Goal: Feedback & Contribution: Submit feedback/report problem

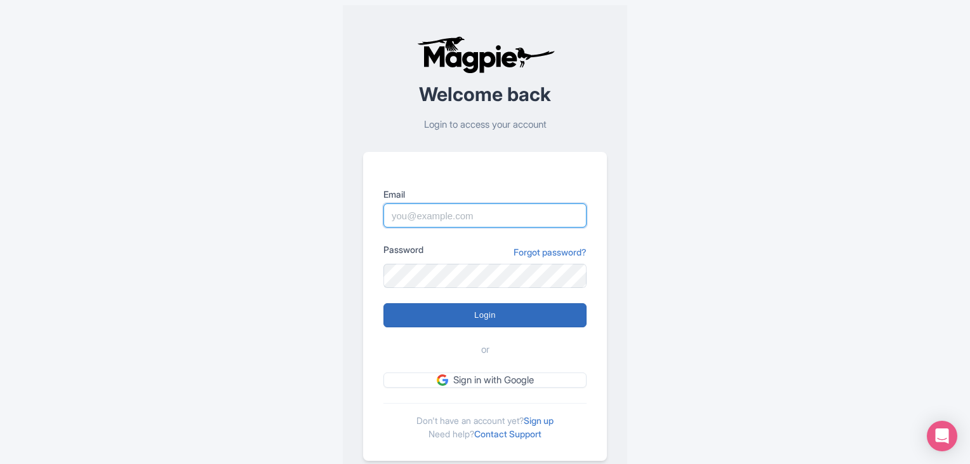
type input "[EMAIL_ADDRESS][DOMAIN_NAME]"
click at [463, 321] on input "Login" at bounding box center [485, 315] width 203 height 24
type input "Logging in..."
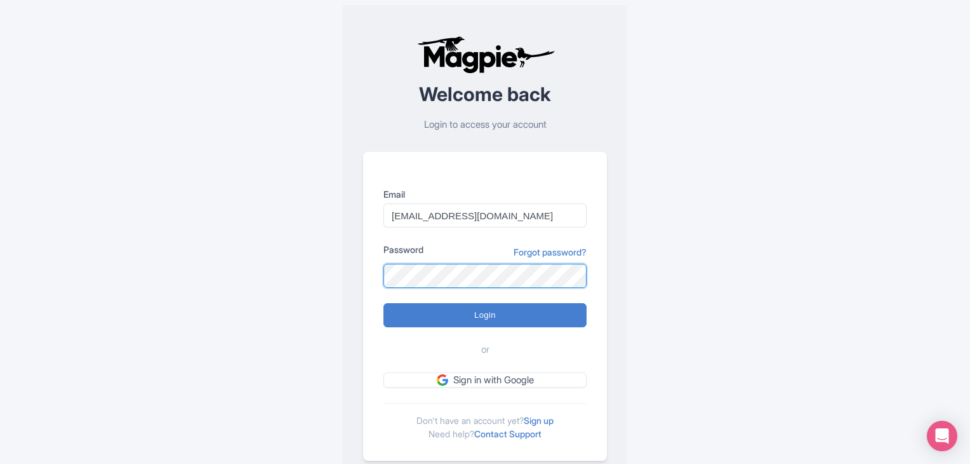
click at [368, 279] on div "Email [EMAIL_ADDRESS][DOMAIN_NAME] Password Forgot password? Login or Sign in w…" at bounding box center [485, 306] width 244 height 309
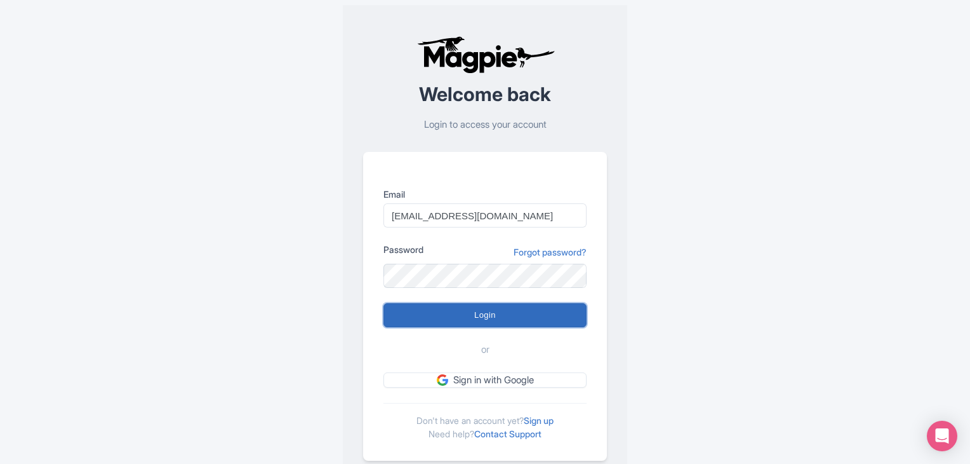
click at [392, 313] on input "Login" at bounding box center [485, 315] width 203 height 24
type input "Logging in..."
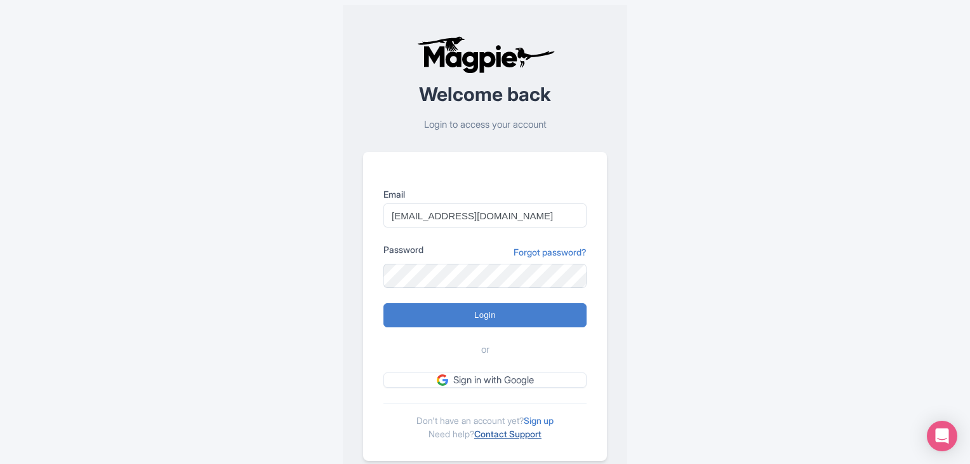
click at [533, 435] on link "Contact Support" at bounding box center [507, 433] width 67 height 11
click at [940, 434] on icon "Open Intercom Messenger" at bounding box center [942, 435] width 15 height 17
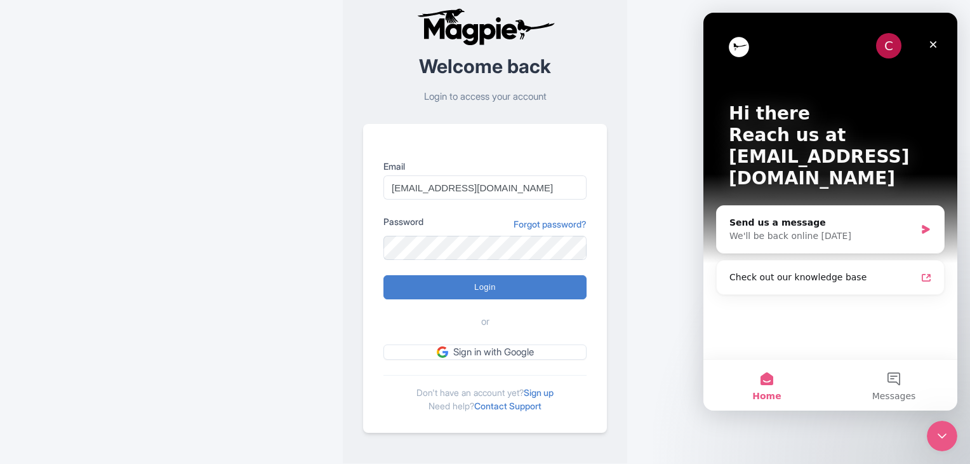
scroll to position [32, 0]
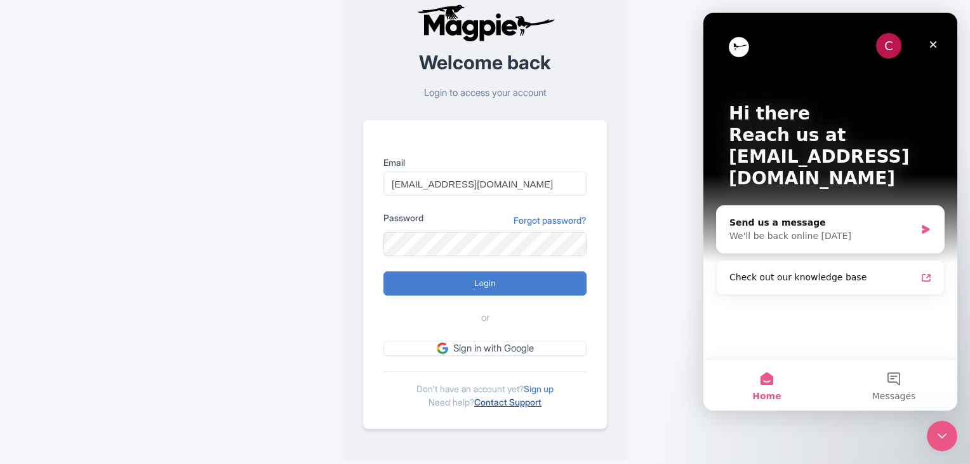
click at [520, 401] on link "Contact Support" at bounding box center [507, 401] width 67 height 11
click at [924, 225] on icon "Intercom messenger" at bounding box center [926, 229] width 8 height 9
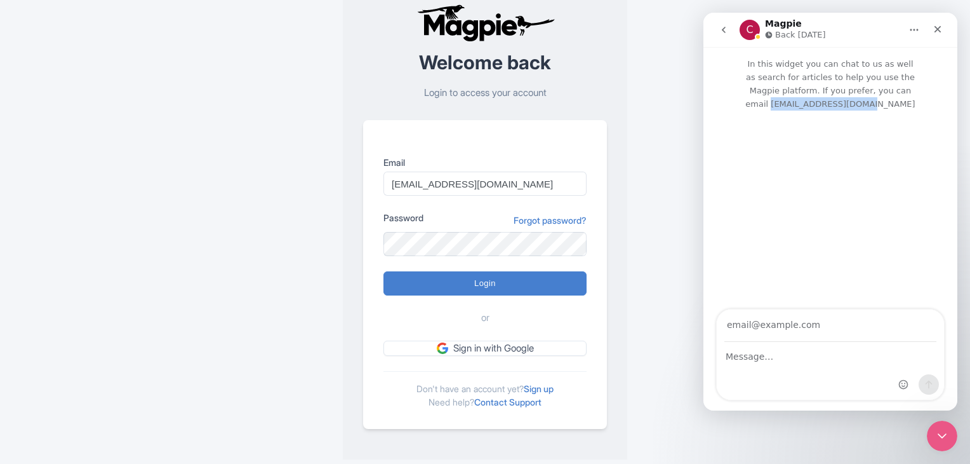
drag, startPoint x: 835, startPoint y: 91, endPoint x: 921, endPoint y: 91, distance: 86.4
click at [921, 91] on p "In this widget you can chat to us as well as search for articles to help you us…" at bounding box center [831, 79] width 254 height 64
copy p "[EMAIL_ADDRESS][DOMAIN_NAME]"
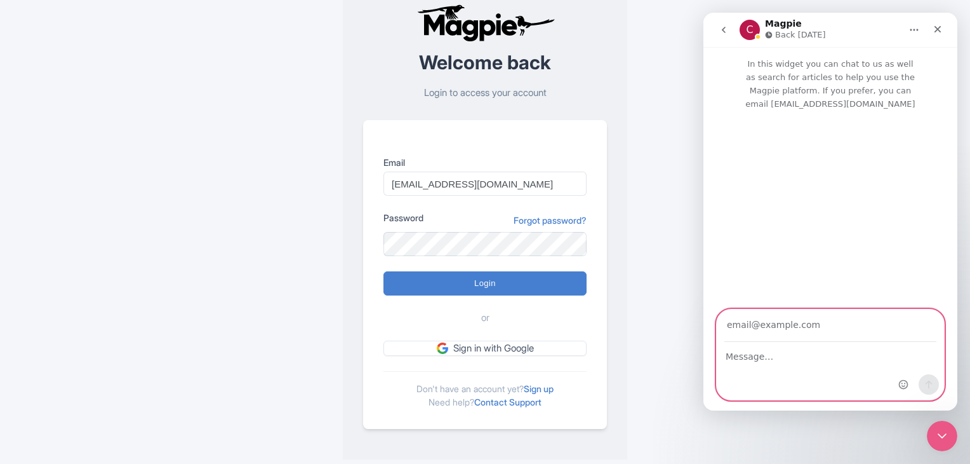
click at [754, 326] on input "Your email" at bounding box center [831, 325] width 212 height 32
paste input "[EMAIL_ADDRESS][DOMAIN_NAME]"
type input "[EMAIL_ADDRESS][DOMAIN_NAME]"
click at [758, 360] on textarea "Message…" at bounding box center [830, 353] width 227 height 22
click at [732, 359] on textarea "Message…" at bounding box center [830, 353] width 227 height 22
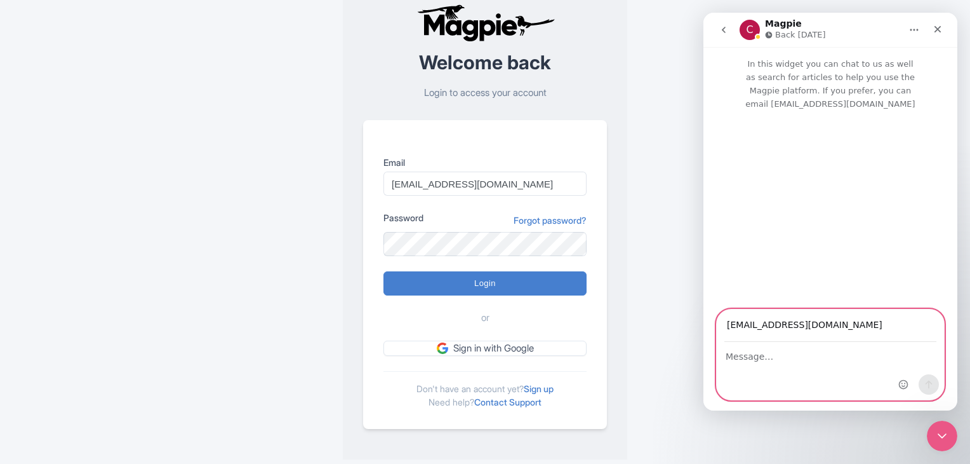
paste textarea "Hi Magpie Team, I tried logging in with our account ([EMAIL_ADDRESS][DOMAIN_NAM…"
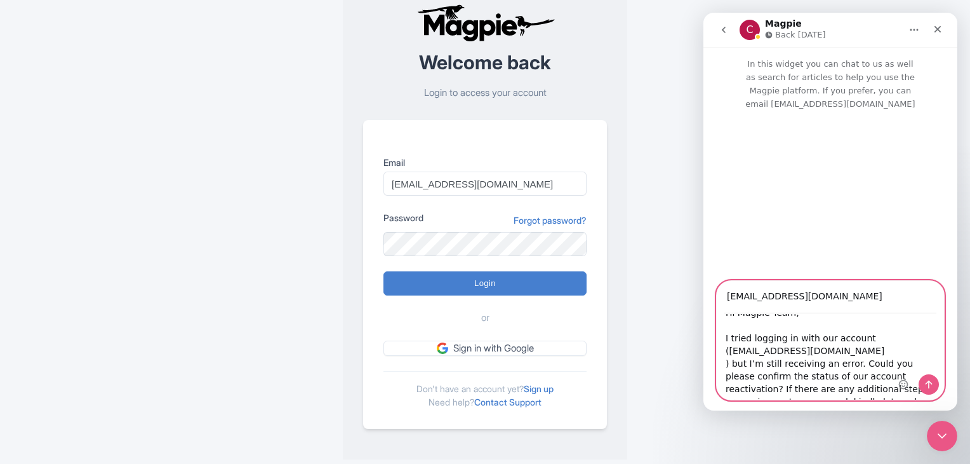
scroll to position [0, 0]
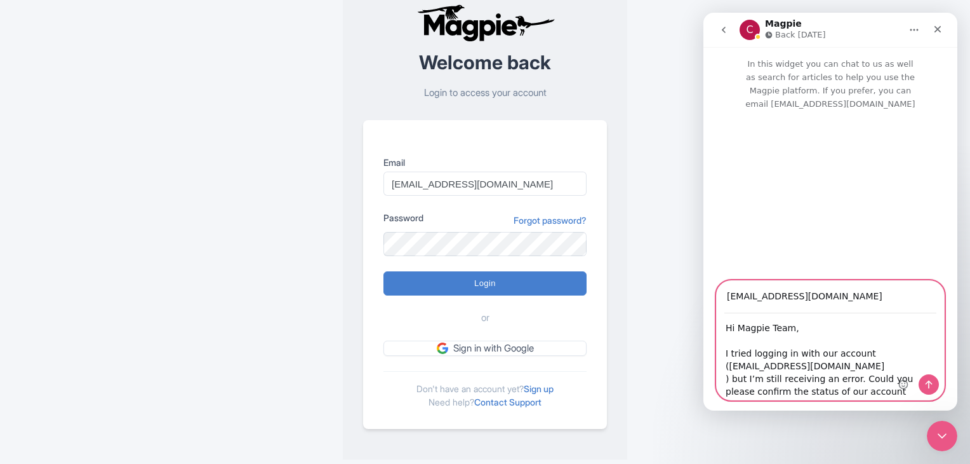
drag, startPoint x: 735, startPoint y: 328, endPoint x: 723, endPoint y: 328, distance: 12.1
click at [723, 328] on textarea "Hi Magpie Team, I tried logging in with our account ([EMAIL_ADDRESS][DOMAIN_NAM…" at bounding box center [830, 357] width 227 height 86
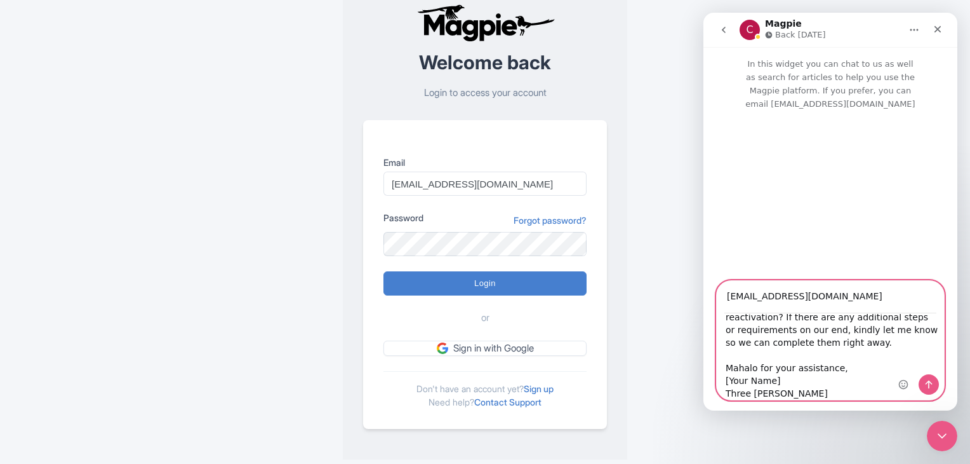
scroll to position [88, 0]
drag, startPoint x: 777, startPoint y: 380, endPoint x: 725, endPoint y: 382, distance: 51.5
click at [725, 382] on textarea "Aloha Magpie Team, I tried logging in with our account ([EMAIL_ADDRESS][DOMAIN_…" at bounding box center [830, 357] width 227 height 86
click at [841, 367] on textarea "Aloha Magpie Team, I tried logging in with our account ([EMAIL_ADDRESS][DOMAIN_…" at bounding box center [830, 357] width 227 height 86
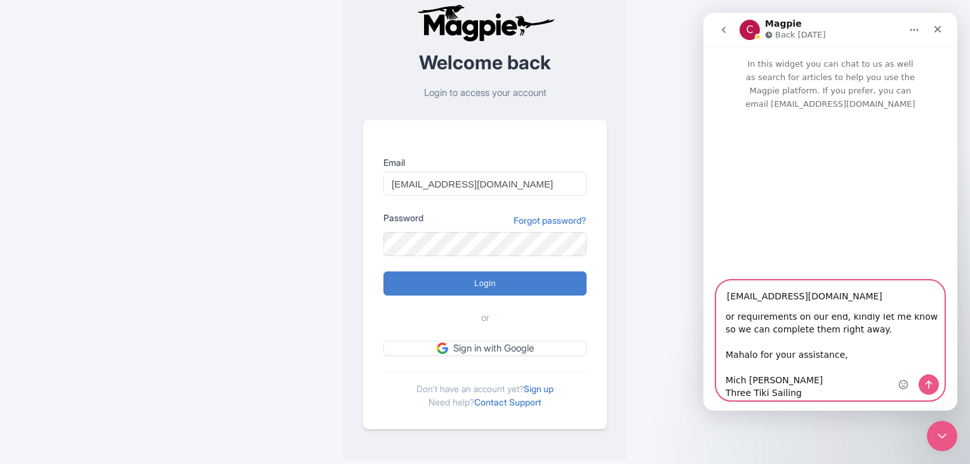
scroll to position [101, 0]
click at [726, 391] on textarea "Aloha Magpie Team, I tried logging in with our account ([EMAIL_ADDRESS][DOMAIN_…" at bounding box center [830, 357] width 227 height 86
type textarea "Aloha Magpie Team, I tried logging in with our account ([EMAIL_ADDRESS][DOMAIN_…"
click at [925, 385] on icon "Send a message…" at bounding box center [929, 384] width 10 height 10
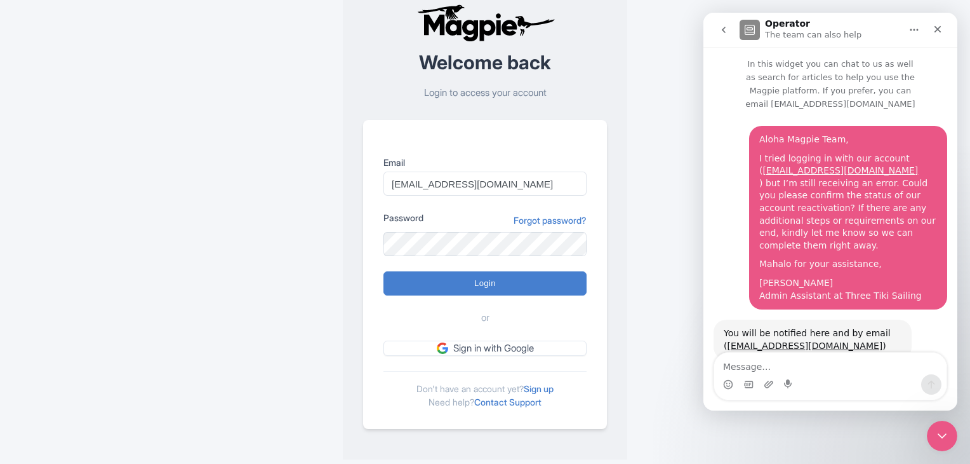
scroll to position [8, 0]
